Goal: Download file/media

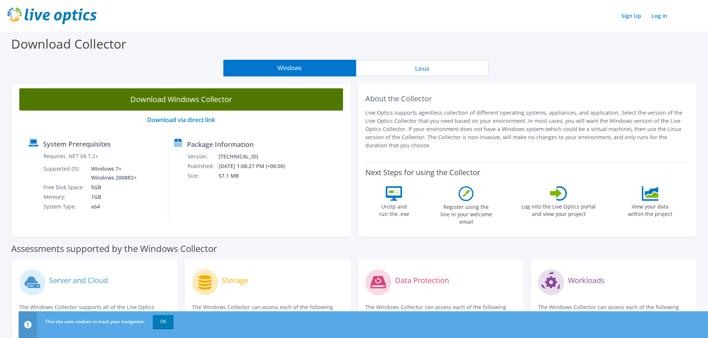
click at [213, 104] on link "Download Windows Collector" at bounding box center [181, 99] width 324 height 22
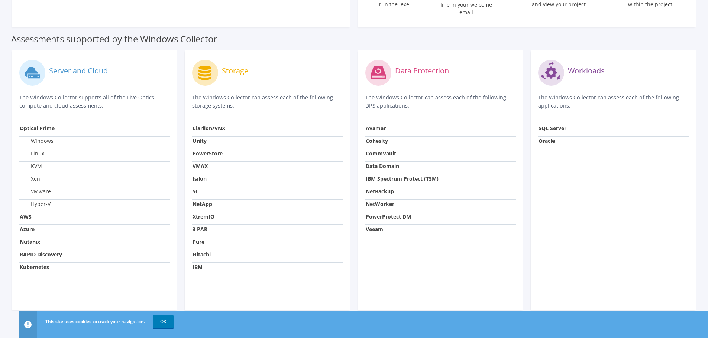
scroll to position [214, 0]
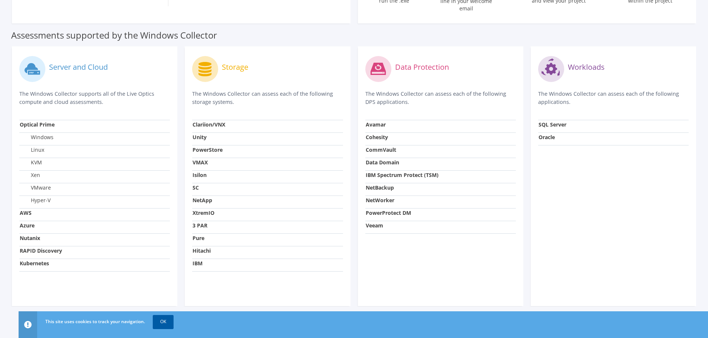
click at [165, 318] on link "OK" at bounding box center [163, 321] width 21 height 13
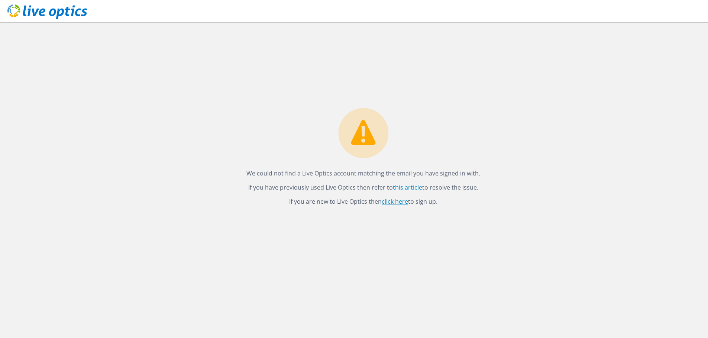
click at [396, 201] on link "click here" at bounding box center [394, 202] width 26 height 8
